Goal: Information Seeking & Learning: Find specific fact

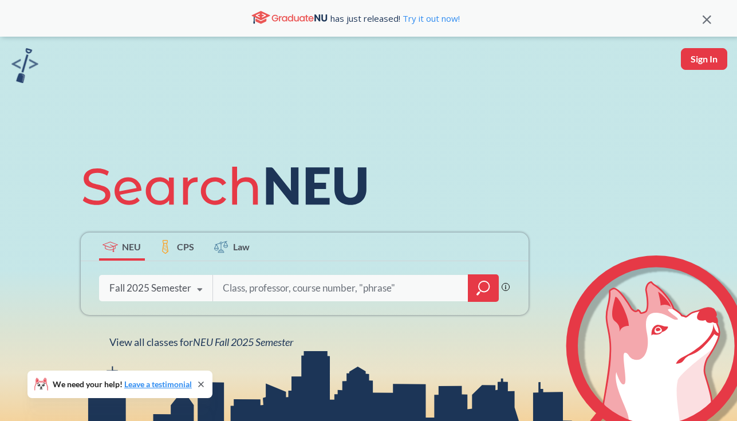
click at [692, 56] on button "Sign In" at bounding box center [704, 59] width 46 height 22
select select "US"
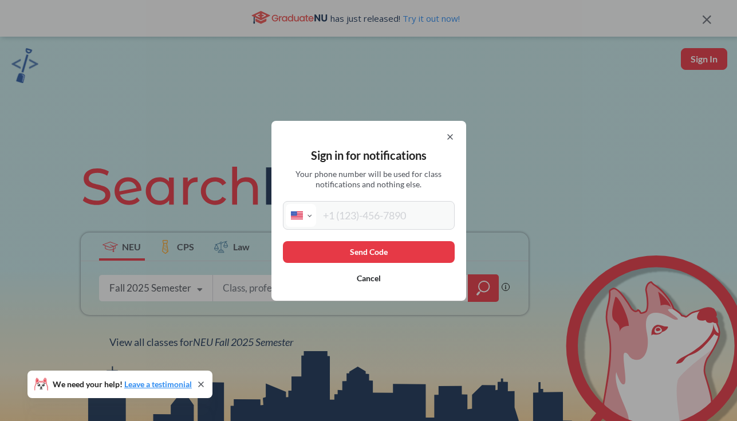
click at [402, 213] on input "tel" at bounding box center [384, 215] width 136 height 23
type input "[PHONE_NUMBER]"
click at [392, 247] on button "Send Code" at bounding box center [369, 252] width 172 height 22
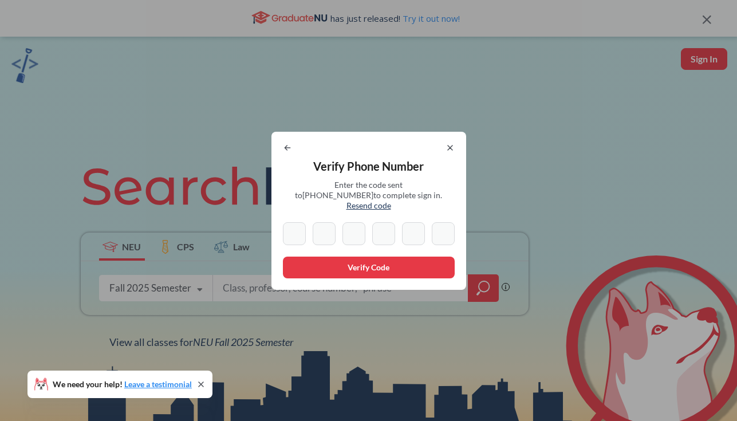
type input "1"
type input "5"
type input "2"
type input "4"
type input "6"
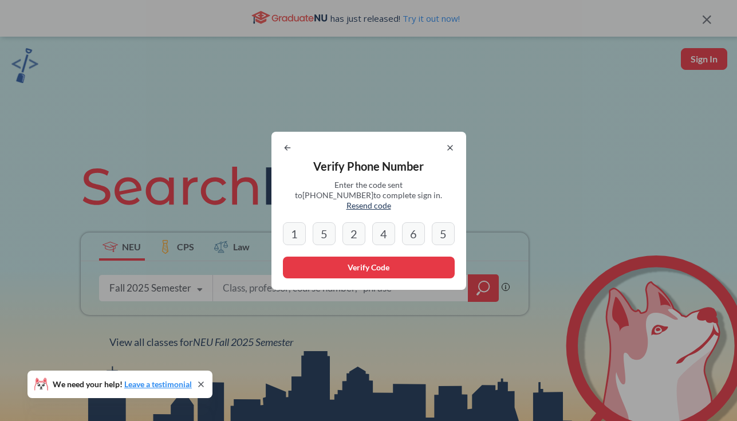
type input "5"
click at [388, 271] on button "Verify Code" at bounding box center [369, 267] width 172 height 22
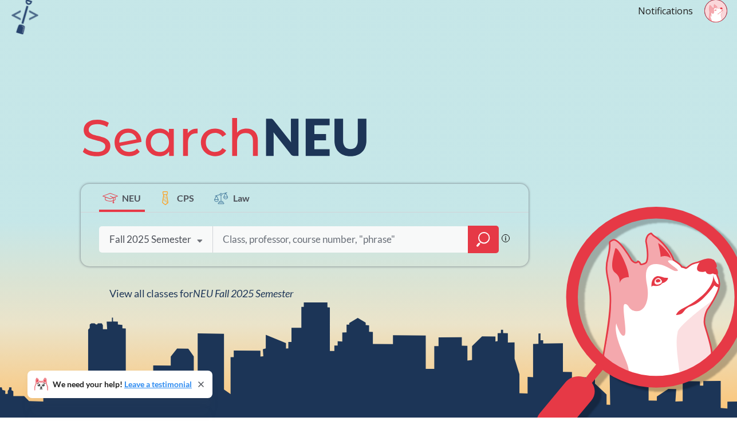
scroll to position [100, 0]
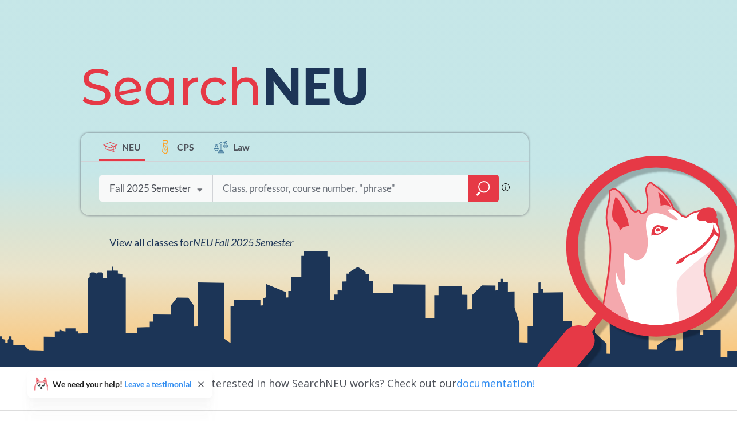
click at [251, 184] on input "search" at bounding box center [341, 188] width 238 height 24
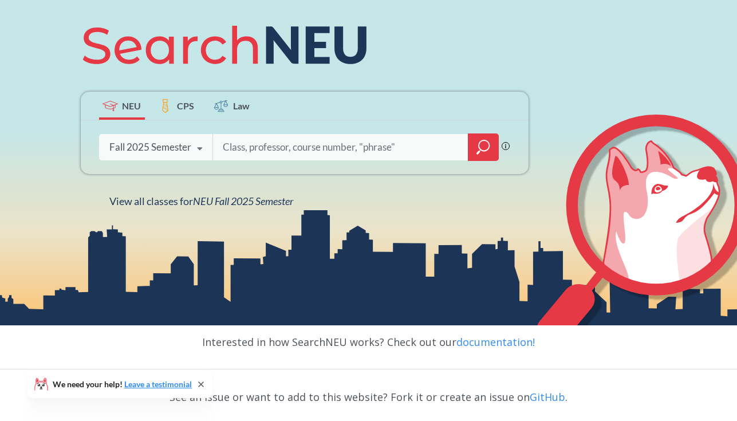
type input "m"
type input "statistics"
click at [477, 147] on icon "magnifying glass" at bounding box center [483, 147] width 14 height 16
